Goal: Task Accomplishment & Management: Complete application form

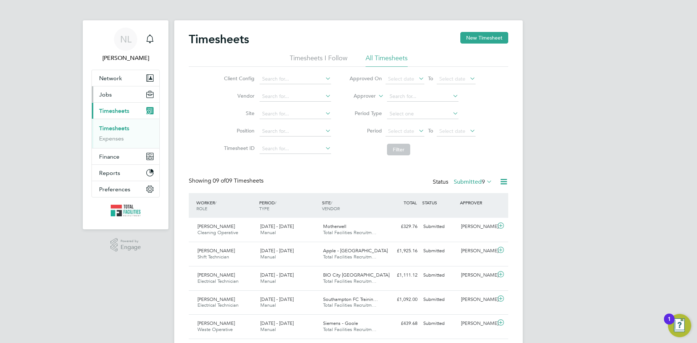
click at [108, 97] on span "Jobs" at bounding box center [105, 94] width 13 height 7
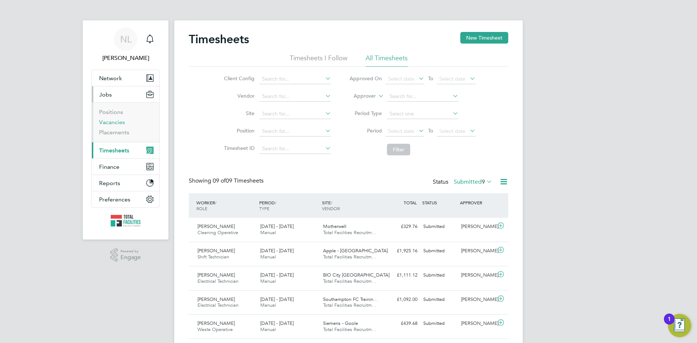
click at [108, 121] on link "Vacancies" at bounding box center [112, 122] width 26 height 7
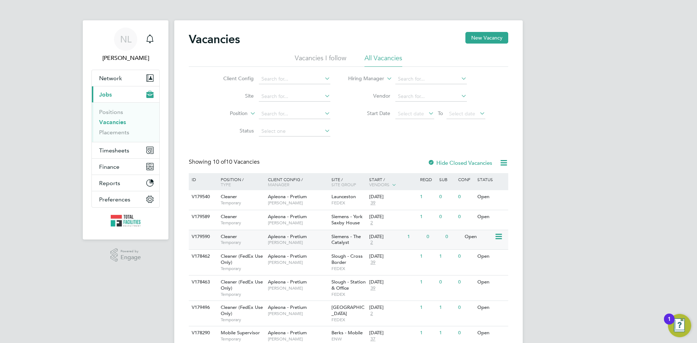
click at [434, 239] on div "0" at bounding box center [433, 236] width 19 height 13
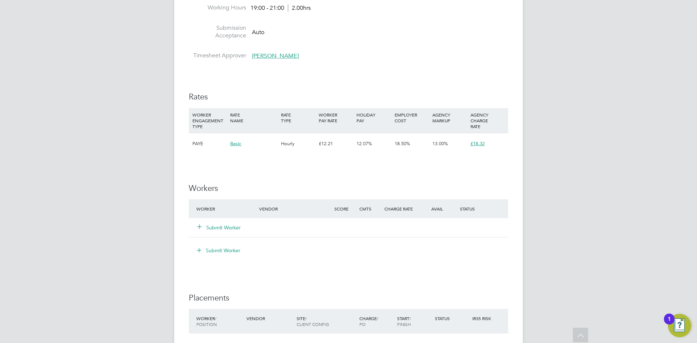
scroll to position [580, 0]
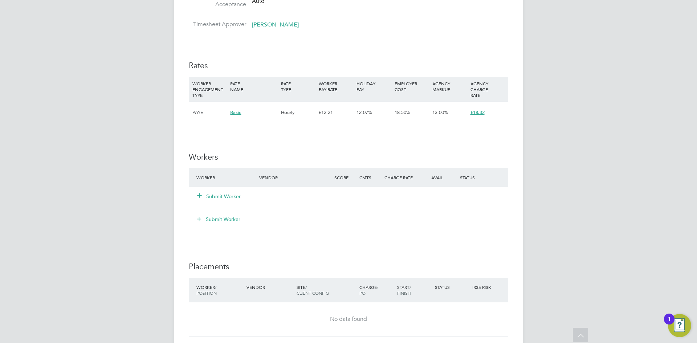
click at [221, 197] on button "Submit Worker" at bounding box center [219, 196] width 44 height 7
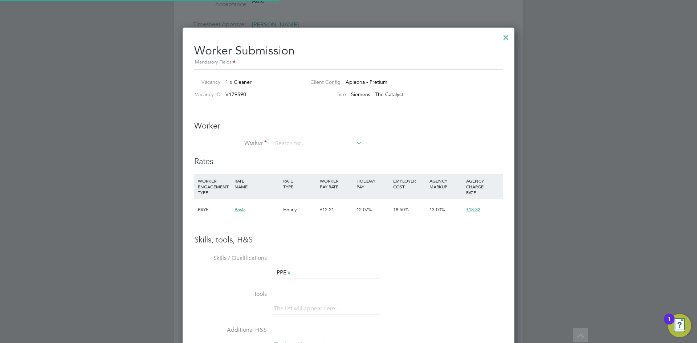
scroll to position [0, 0]
click at [283, 143] on input at bounding box center [317, 143] width 90 height 11
click at [344, 153] on li "[PERSON_NAME] (Dorjiwangchuk)" at bounding box center [321, 154] width 98 height 10
type input "[PERSON_NAME] (Dorjiwangchuk)"
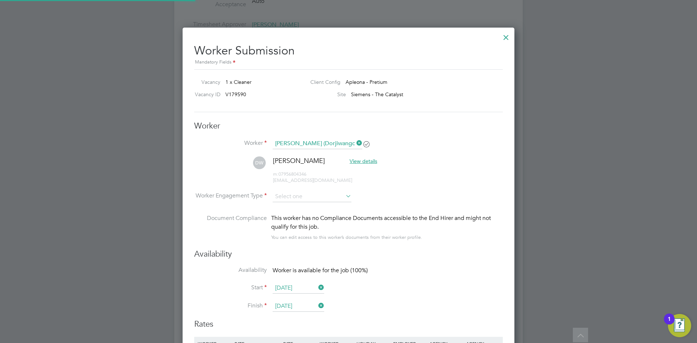
scroll to position [603, 332]
click at [309, 194] on input at bounding box center [311, 196] width 79 height 11
click at [281, 214] on li "PAYE" at bounding box center [311, 215] width 79 height 9
type input "PAYE"
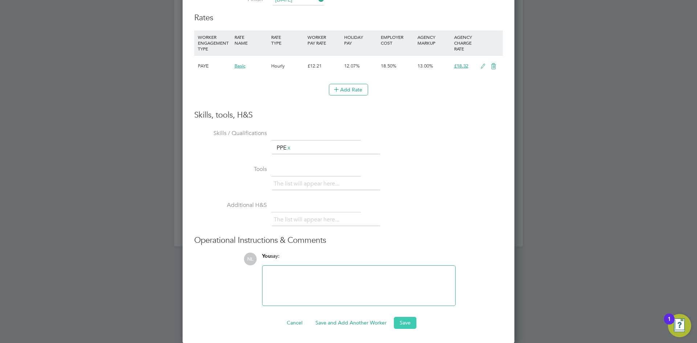
click at [407, 322] on button "Save" at bounding box center [405, 323] width 22 height 12
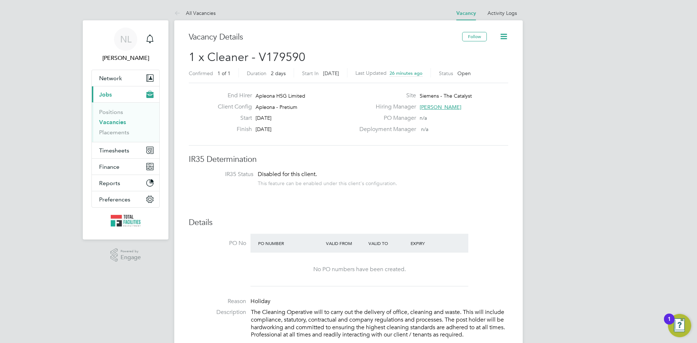
click at [109, 123] on link "Vacancies" at bounding box center [112, 122] width 27 height 7
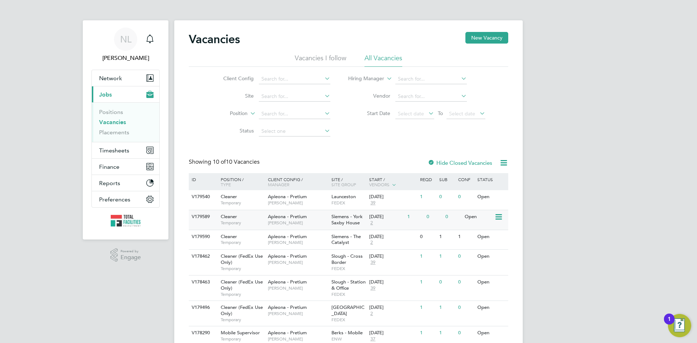
click at [483, 216] on div "Open" at bounding box center [479, 216] width 32 height 13
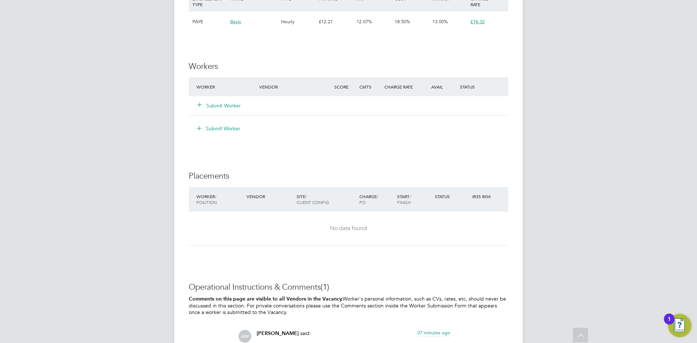
scroll to position [547, 0]
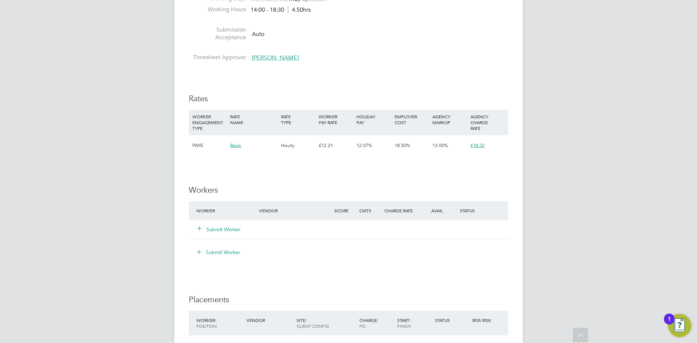
click at [223, 227] on button "Submit Worker" at bounding box center [219, 229] width 44 height 7
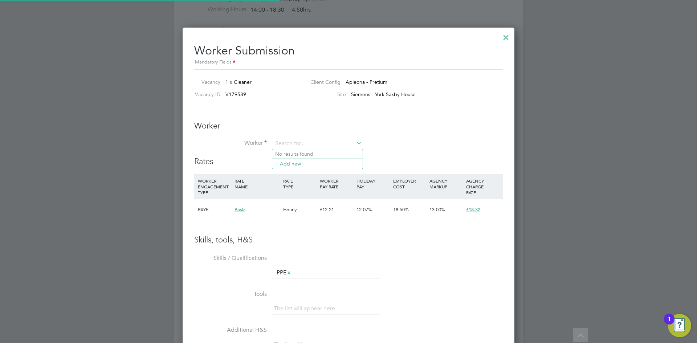
scroll to position [440, 332]
click at [298, 152] on li "[PERSON_NAME] (Dorjiwangchuk)" at bounding box center [321, 154] width 98 height 10
type input "[PERSON_NAME] (Dorjiwangchuk)"
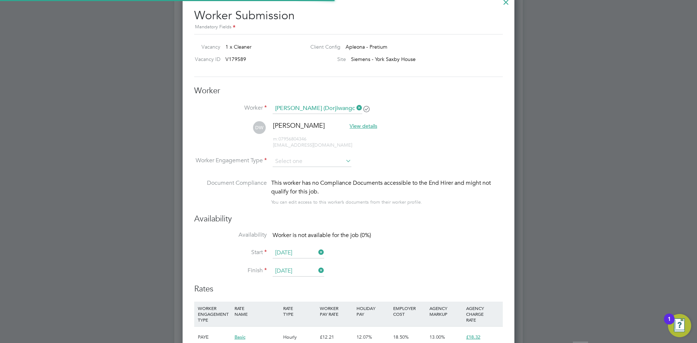
scroll to position [656, 0]
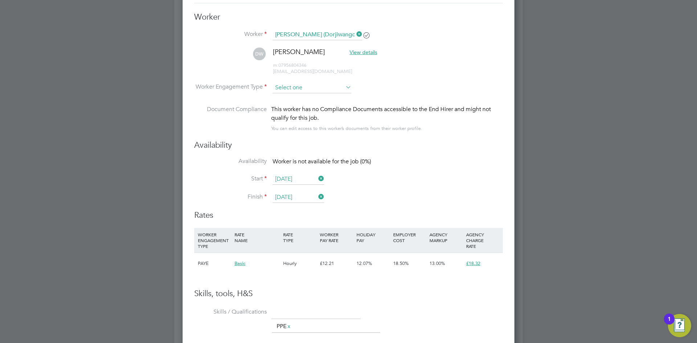
click at [298, 89] on input at bounding box center [311, 87] width 79 height 11
click at [288, 104] on li "PAYE" at bounding box center [311, 106] width 79 height 9
type input "PAYE"
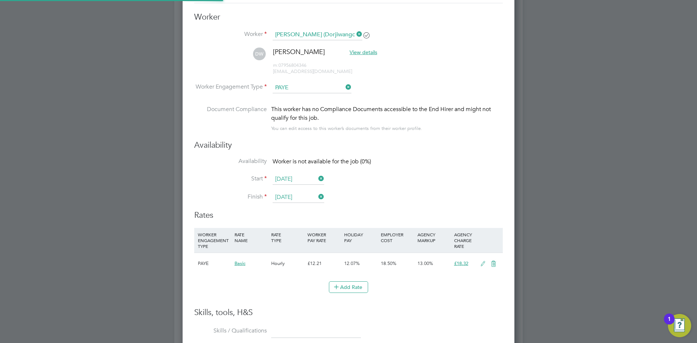
scroll to position [0, 0]
click at [398, 127] on div "You can edit access to this worker’s documents from their worker profile." at bounding box center [346, 128] width 151 height 9
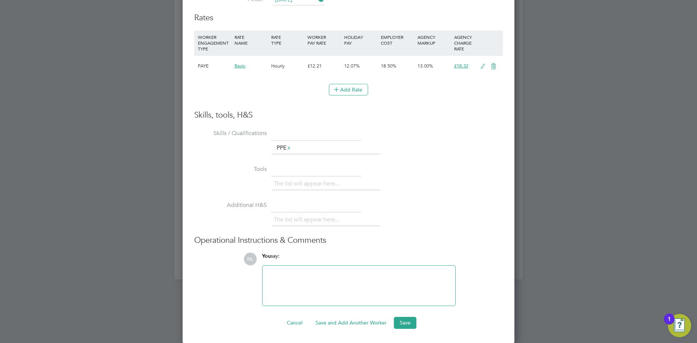
click at [402, 323] on button "Save" at bounding box center [405, 323] width 22 height 12
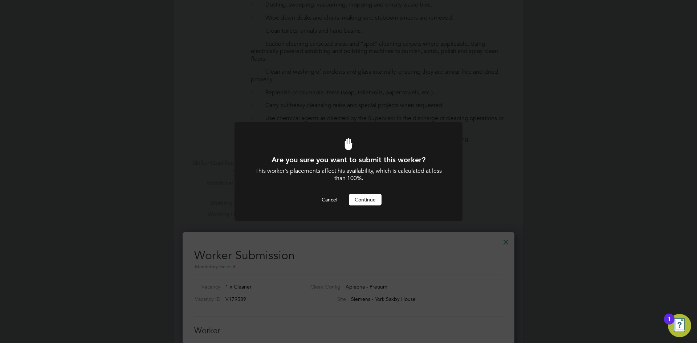
click at [364, 197] on button "Continue" at bounding box center [365, 200] width 33 height 12
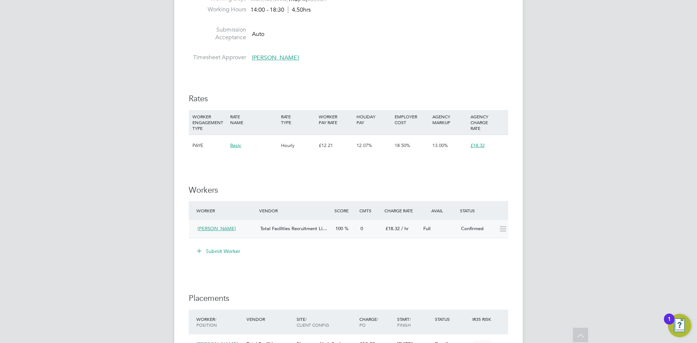
click at [495, 230] on div "Confirmed" at bounding box center [477, 229] width 38 height 12
